Goal: Find contact information: Find contact information

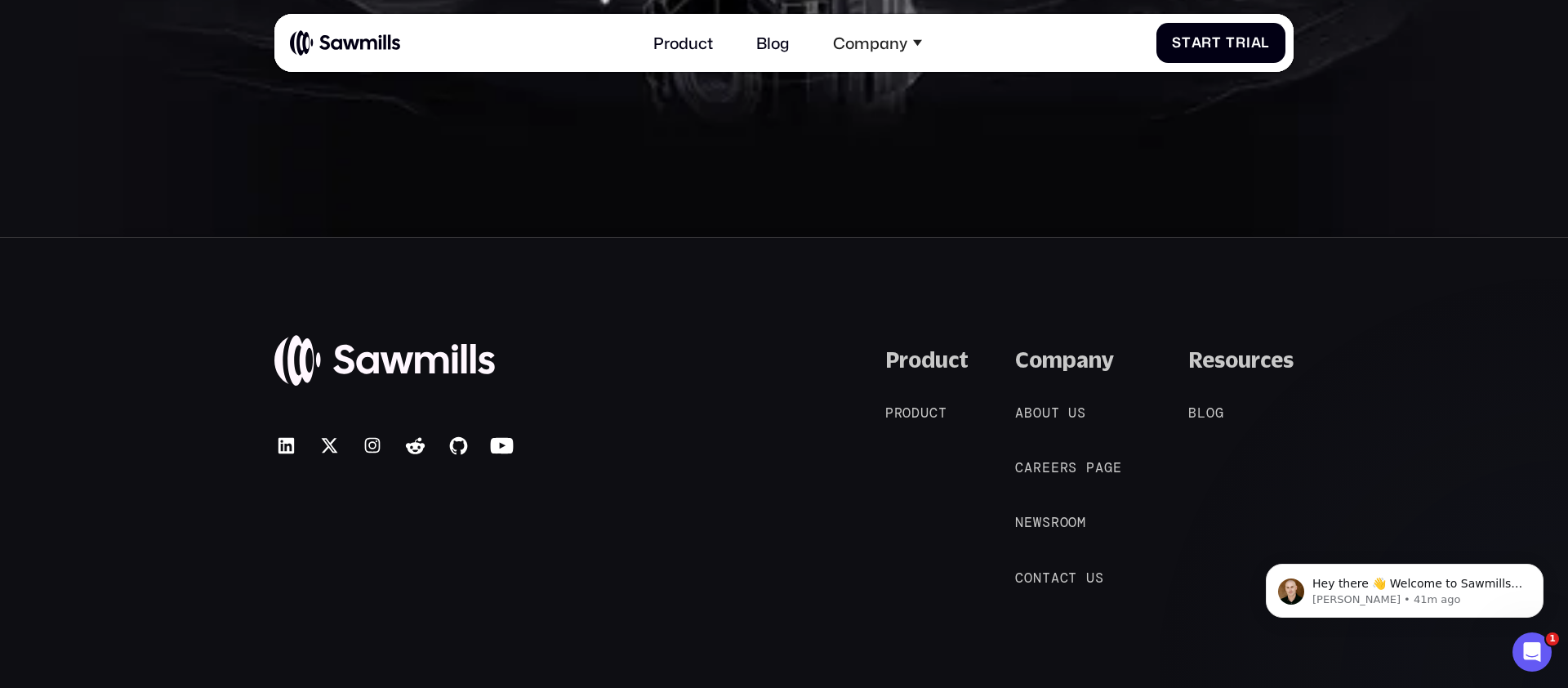
scroll to position [8956, 0]
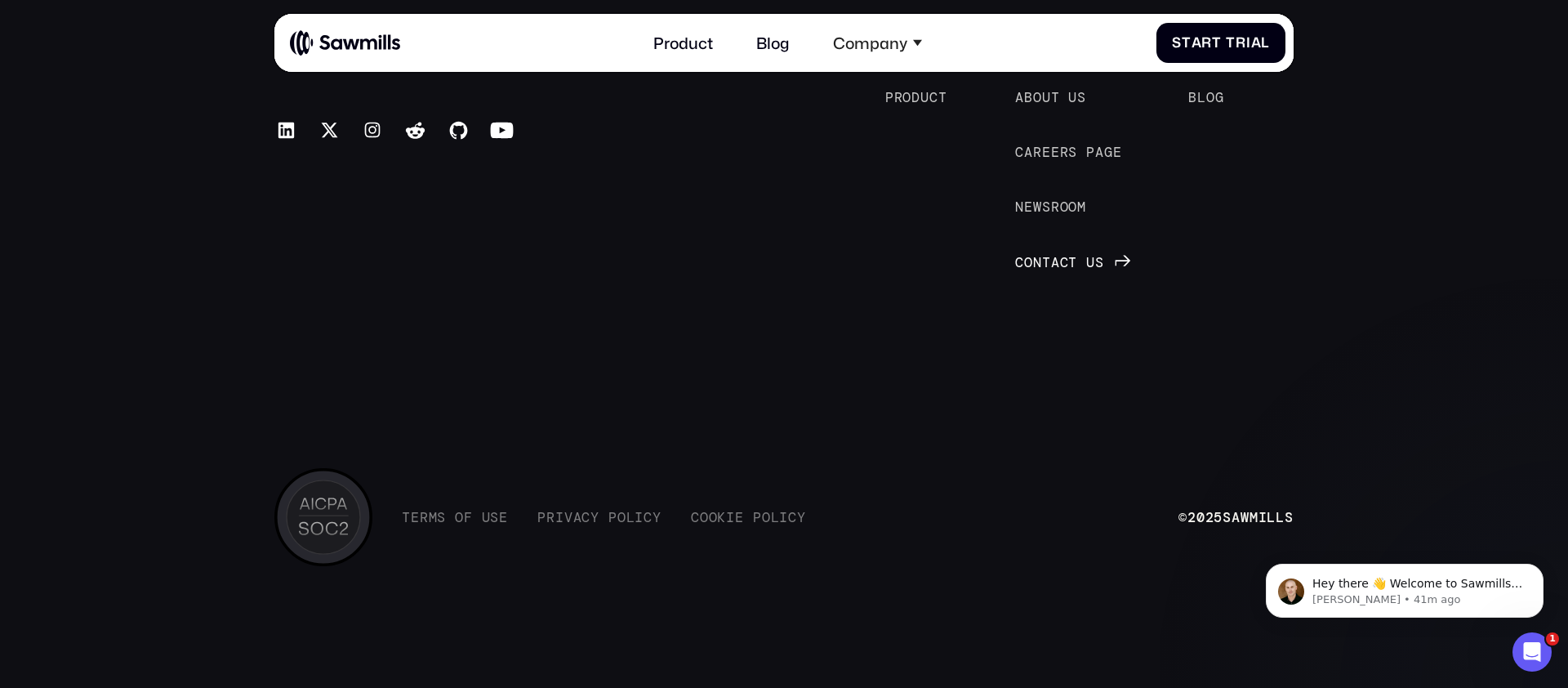
click at [1059, 261] on span "a" at bounding box center [1056, 262] width 9 height 17
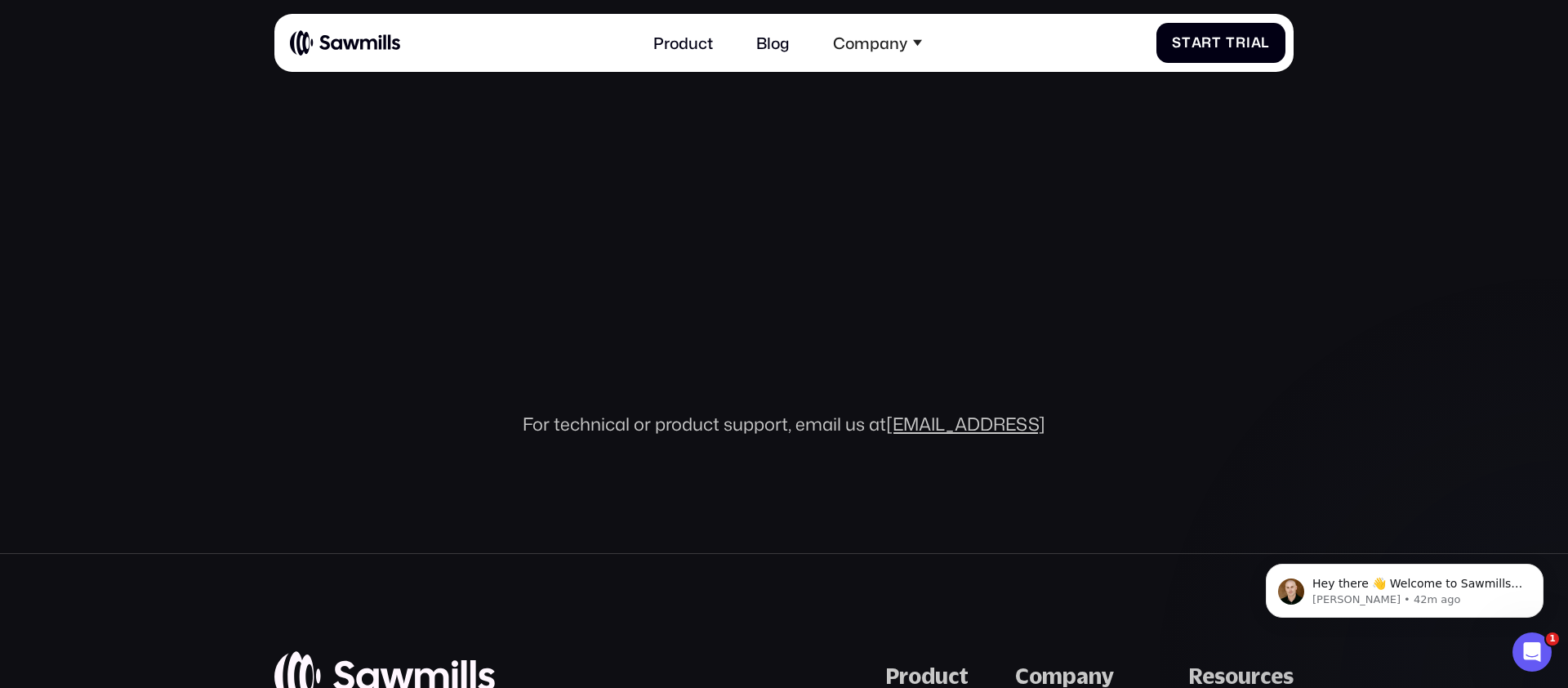
scroll to position [628, 0]
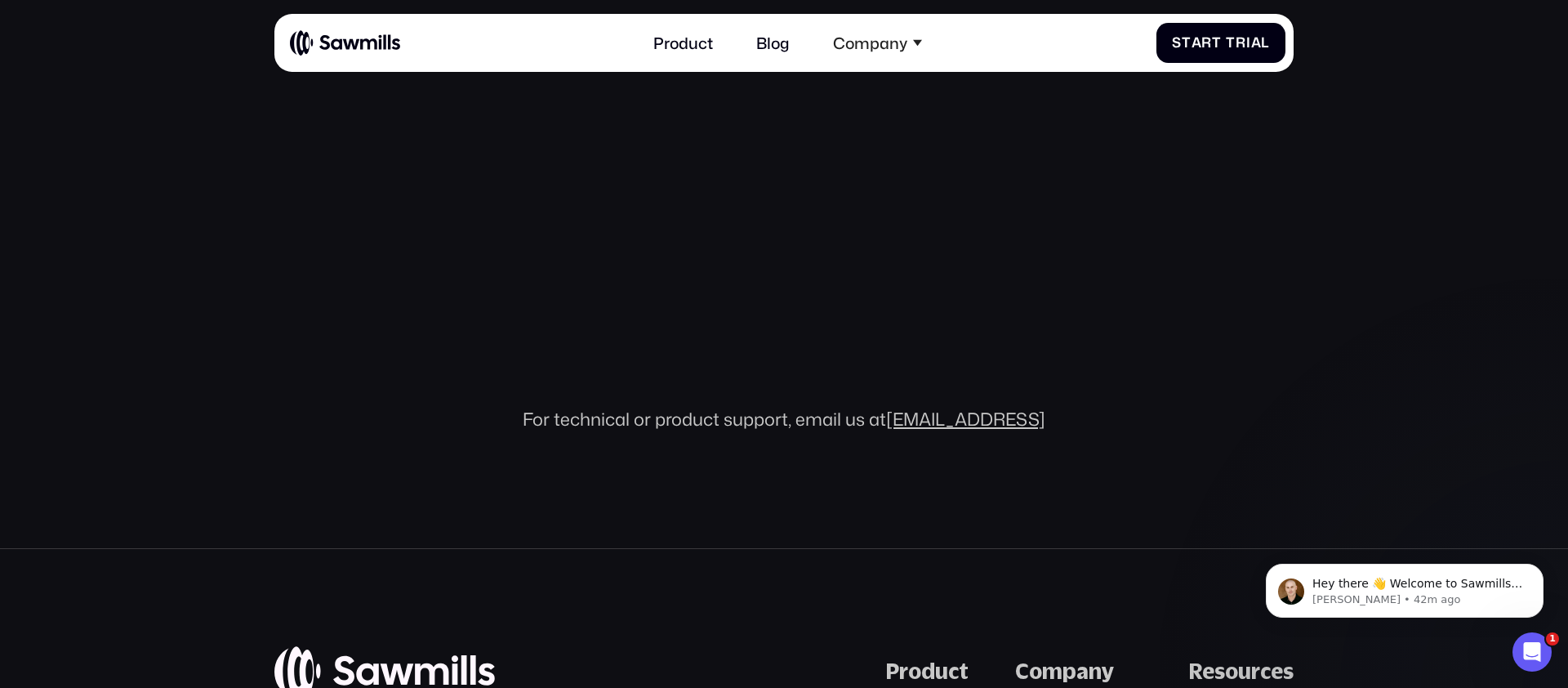
drag, startPoint x: 1050, startPoint y: 424, endPoint x: 951, endPoint y: 427, distance: 99.0
click at [951, 427] on div "For technical or product support, email us at help@sawmills.ai" at bounding box center [784, 418] width 1019 height 23
copy link "sawmills.ai"
